Goal: Task Accomplishment & Management: Manage account settings

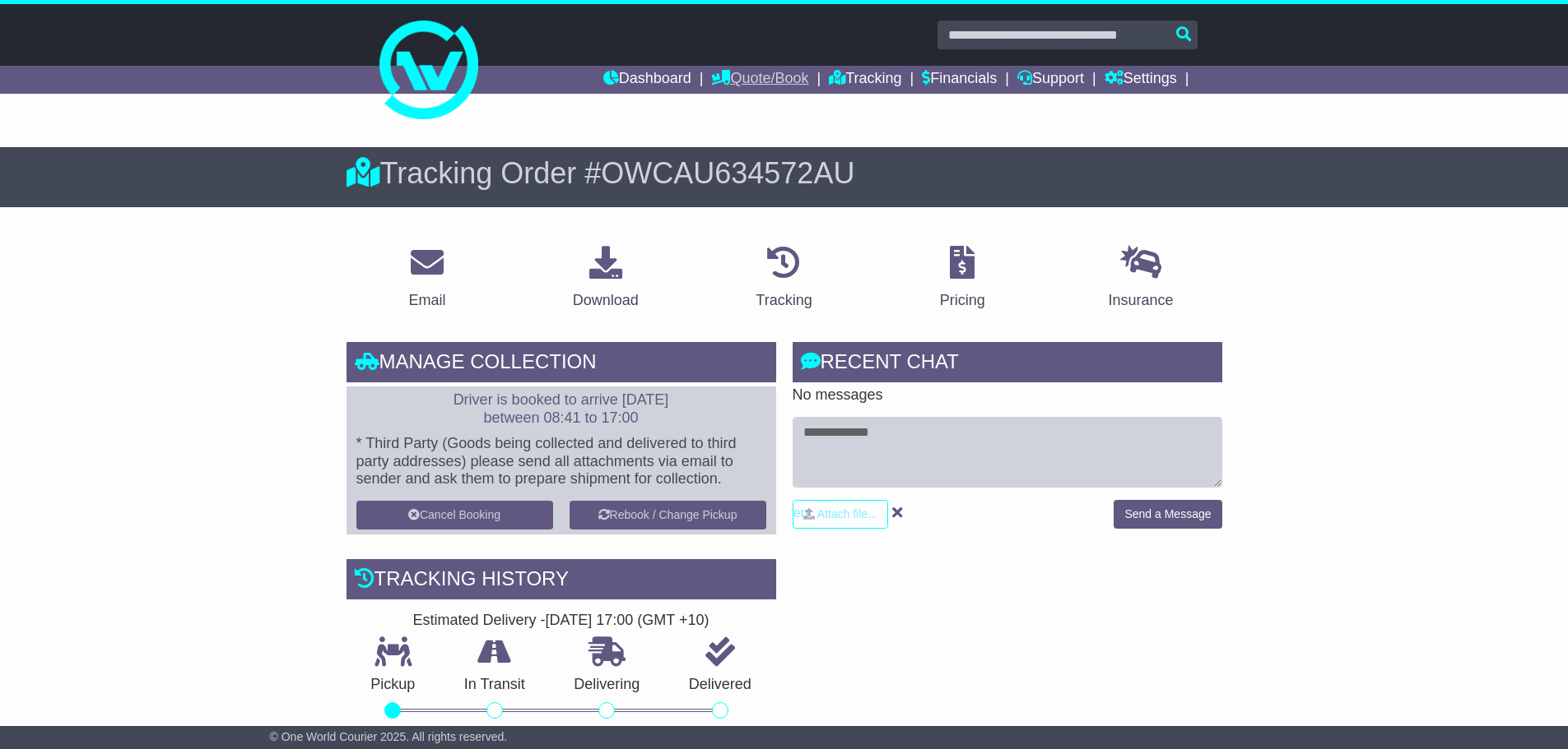
click at [768, 80] on link "Quote/Book" at bounding box center [759, 79] width 97 height 28
click at [745, 109] on link "Domestic" at bounding box center [777, 108] width 130 height 18
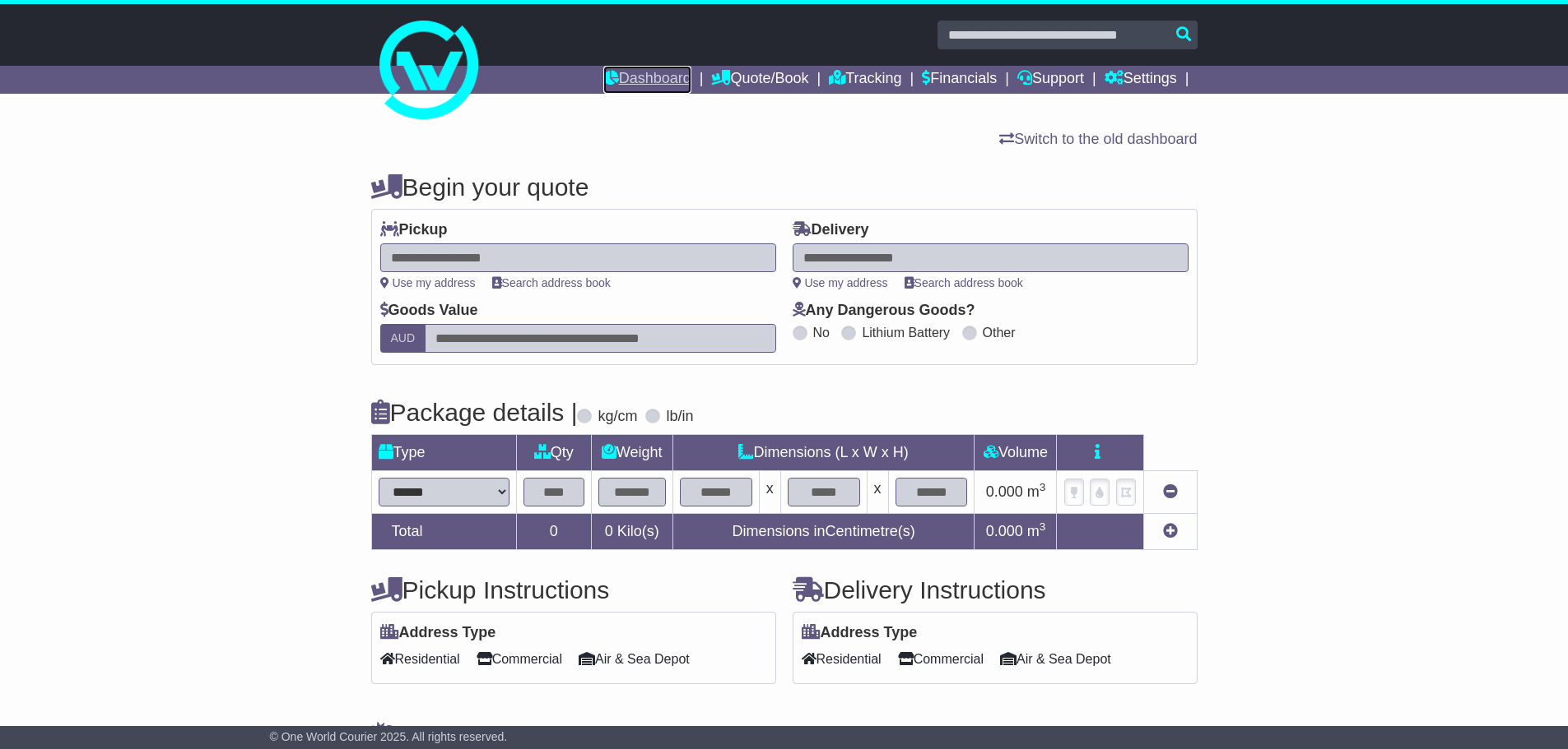
click at [630, 84] on link "Dashboard" at bounding box center [647, 79] width 88 height 28
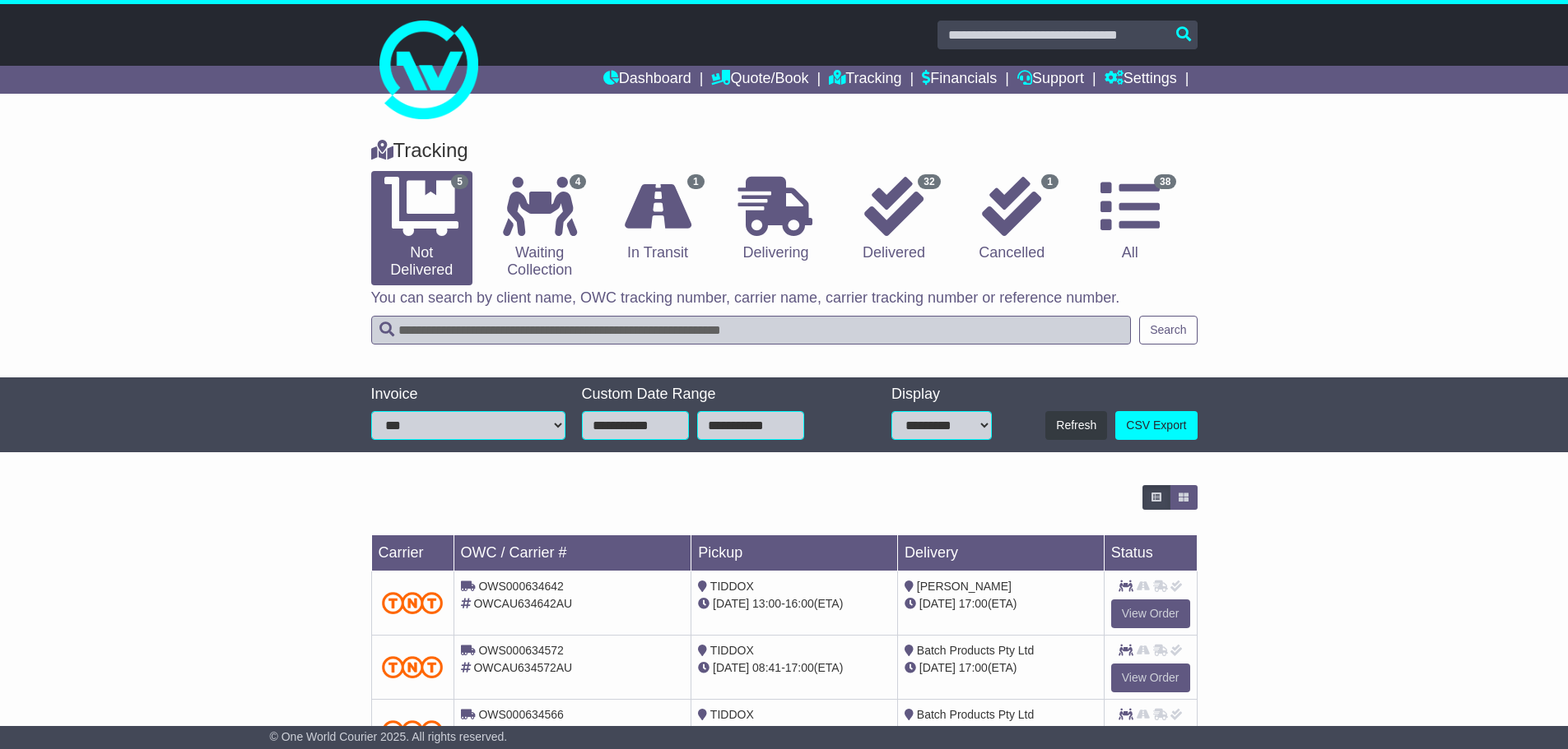
click at [949, 600] on span "[DATE]" at bounding box center [937, 603] width 36 height 13
click at [1144, 614] on link "View Order" at bounding box center [1150, 614] width 79 height 28
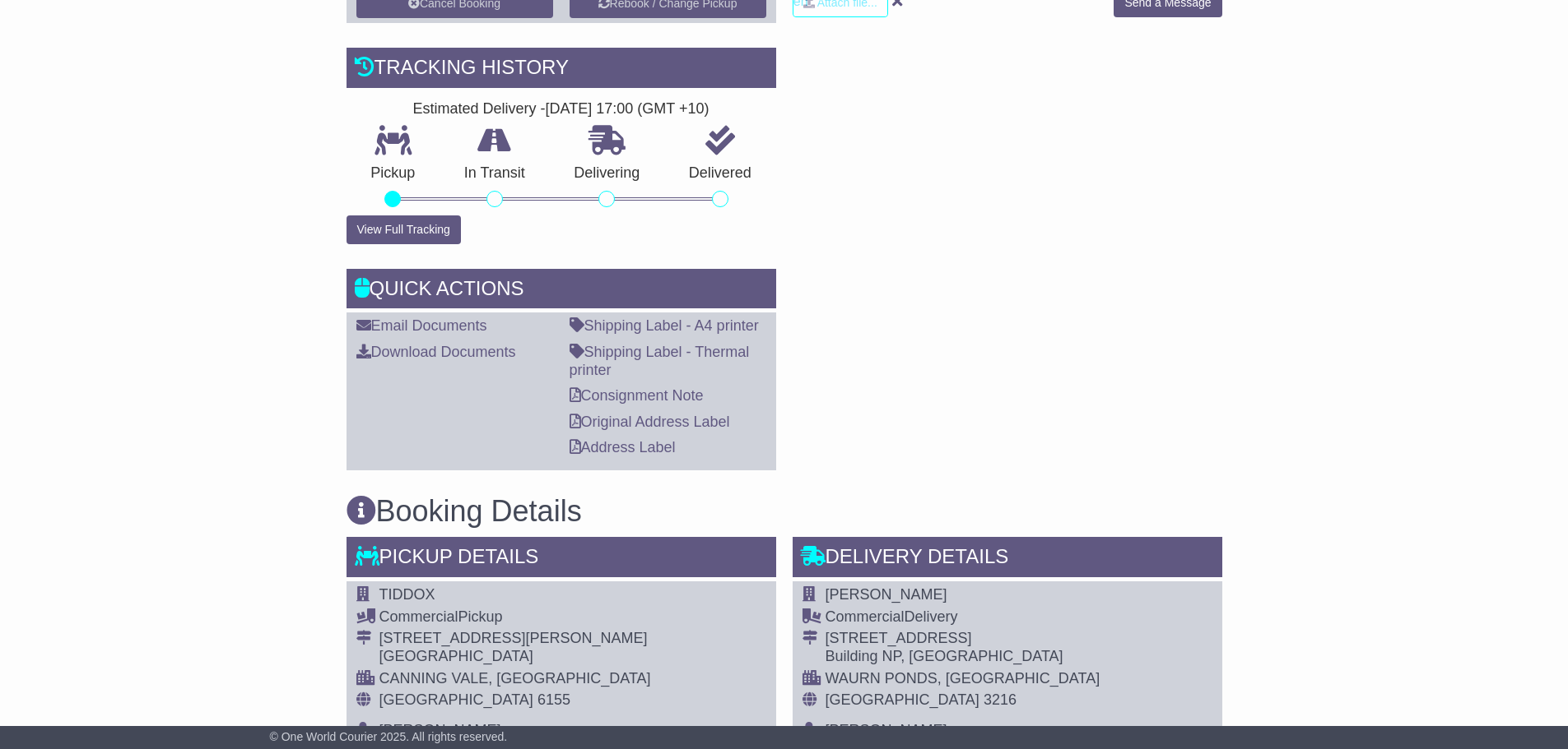
scroll to position [576, 0]
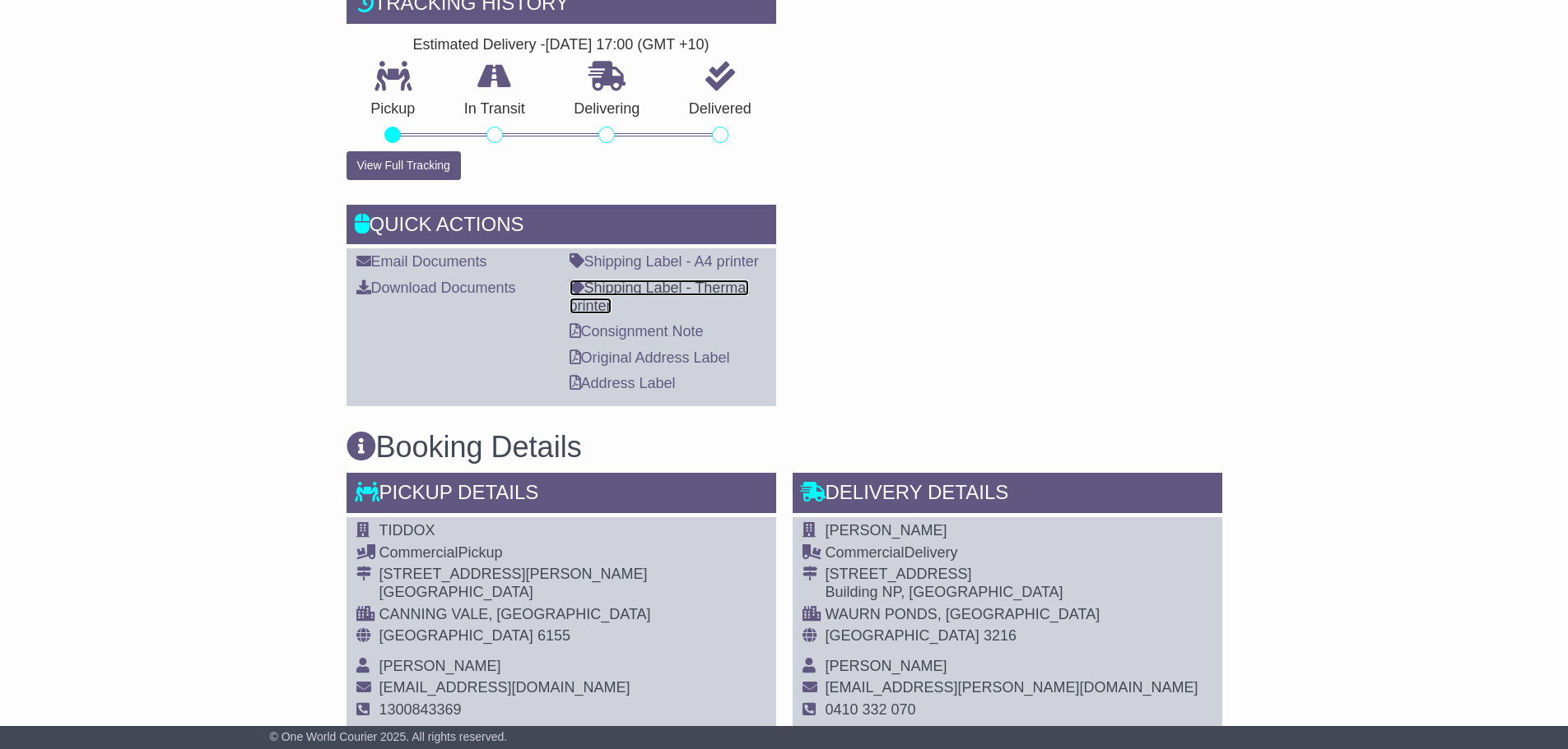
click at [698, 291] on link "Shipping Label - Thermal printer" at bounding box center [659, 297] width 180 height 34
click at [667, 329] on link "Consignment Note" at bounding box center [636, 331] width 134 height 17
